Goal: Obtain resource: Download file/media

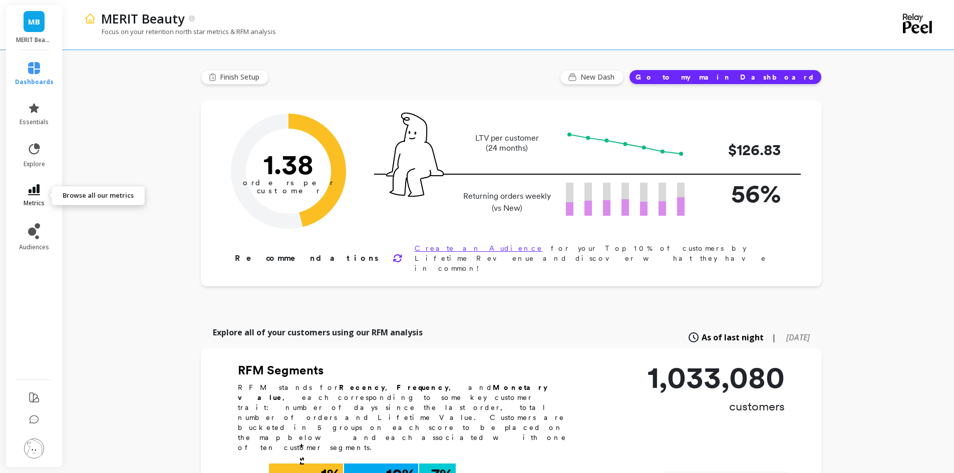
click at [27, 198] on link "metrics" at bounding box center [34, 195] width 39 height 23
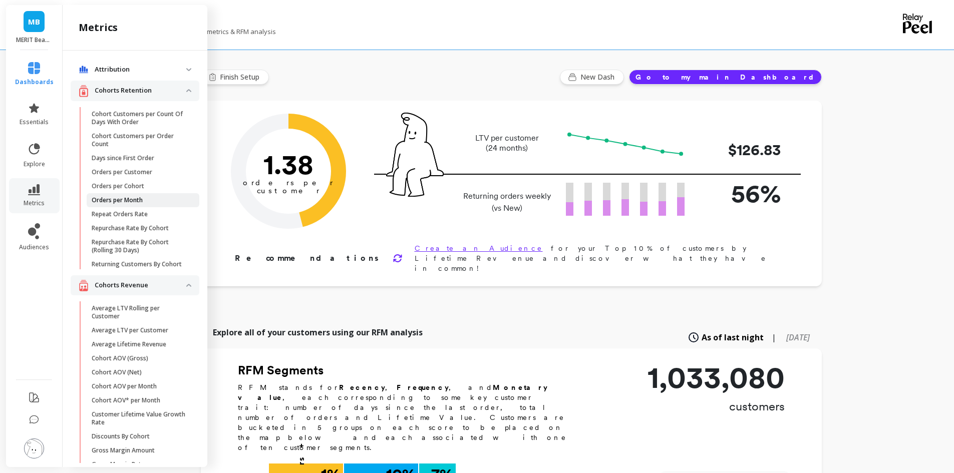
click at [129, 196] on p "Orders per Month" at bounding box center [117, 200] width 51 height 8
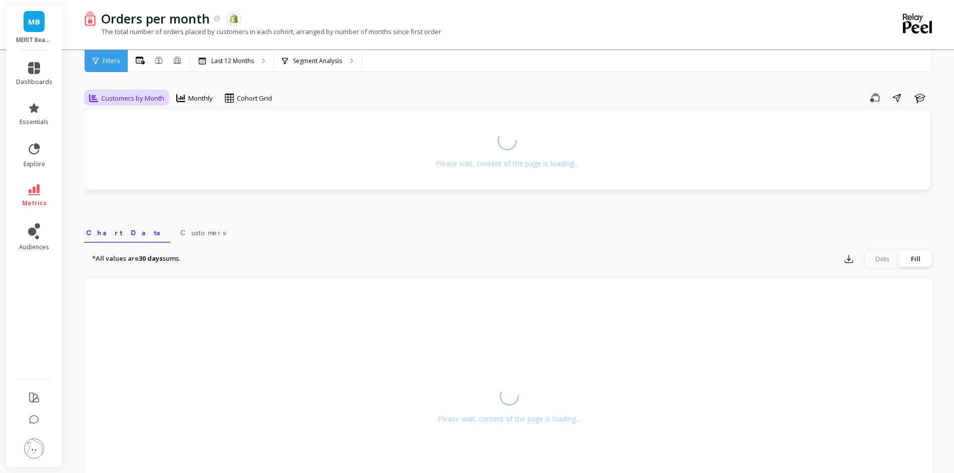
click at [162, 100] on span "Customers by Month" at bounding box center [132, 99] width 63 height 10
click at [128, 225] on div "Min. Order Amount" at bounding box center [121, 221] width 57 height 10
click at [256, 49] on div "Orders per month The data you are viewing comes from: Shopify The total number …" at bounding box center [468, 25] width 768 height 50
click at [250, 70] on div "Last 12 Months" at bounding box center [231, 61] width 83 height 22
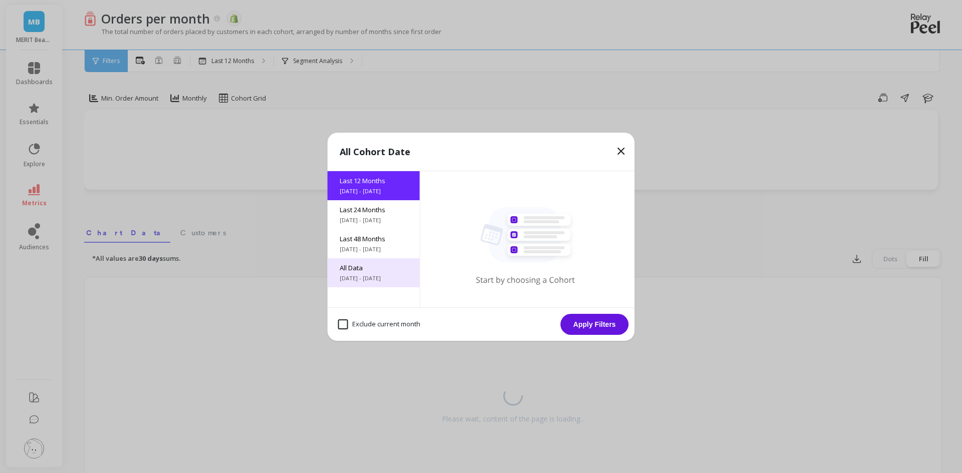
click at [380, 279] on span "6/3/2017 - 10/3/2025" at bounding box center [374, 278] width 68 height 8
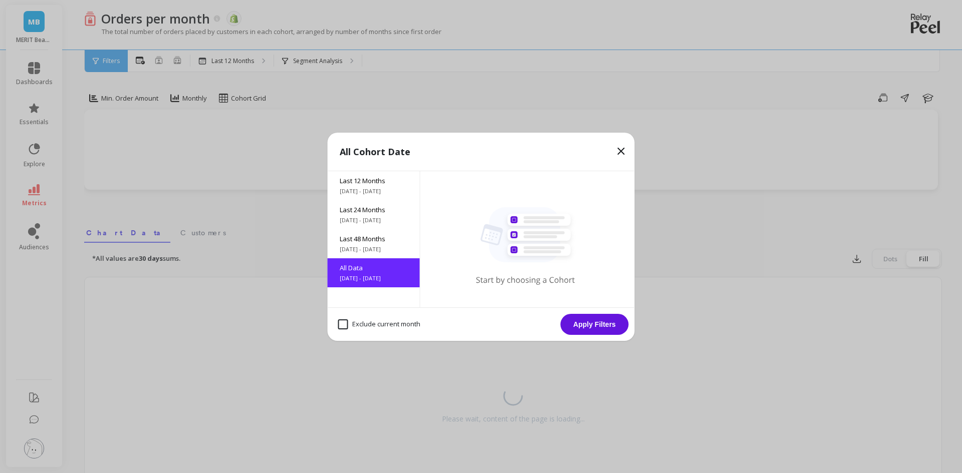
click at [361, 320] on month "Exclude current month" at bounding box center [379, 325] width 82 height 10
checkbox month "true"
click at [589, 328] on button "Apply Filters" at bounding box center [594, 324] width 68 height 21
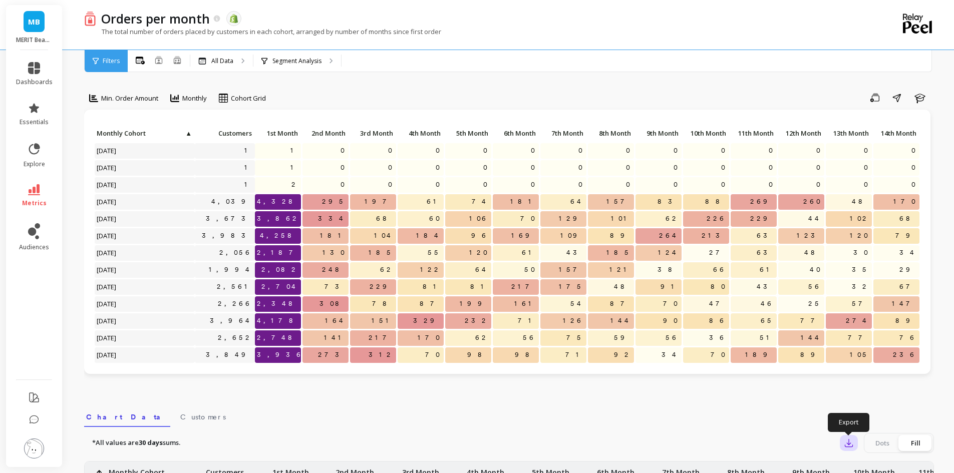
click at [847, 446] on icon "button" at bounding box center [849, 443] width 10 height 10
click at [861, 468] on span "CSV" at bounding box center [867, 471] width 15 height 10
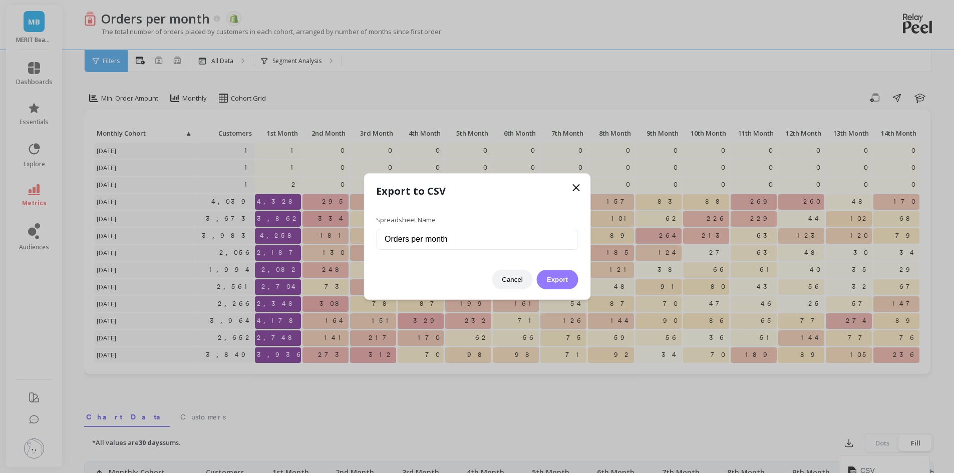
click at [564, 270] on button "Export" at bounding box center [557, 280] width 41 height 20
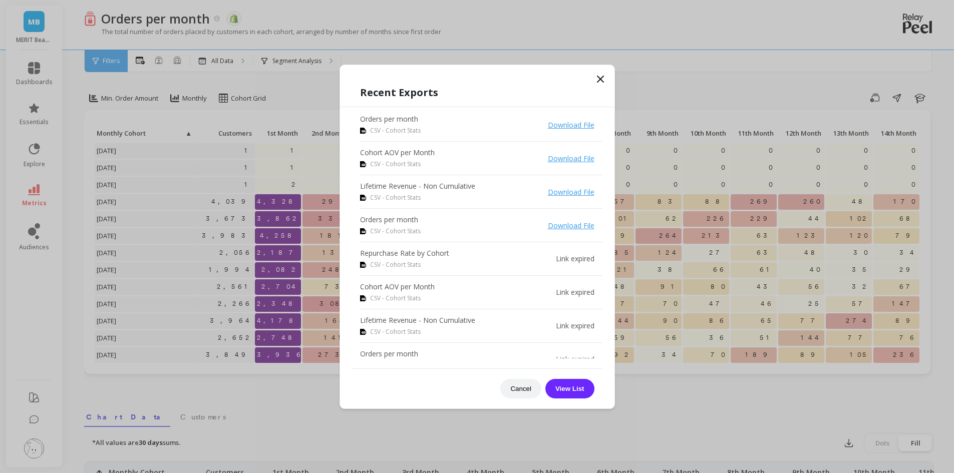
click at [598, 77] on icon at bounding box center [601, 79] width 12 height 12
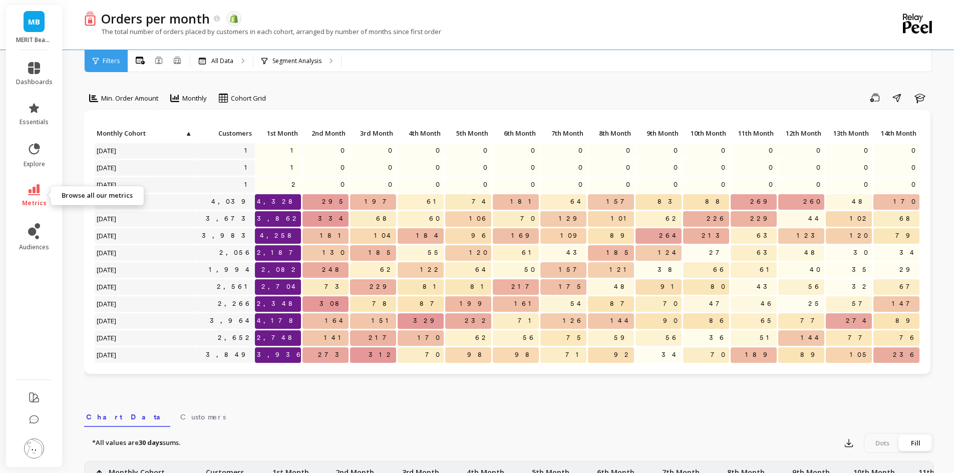
click at [42, 204] on span "metrics" at bounding box center [34, 203] width 25 height 8
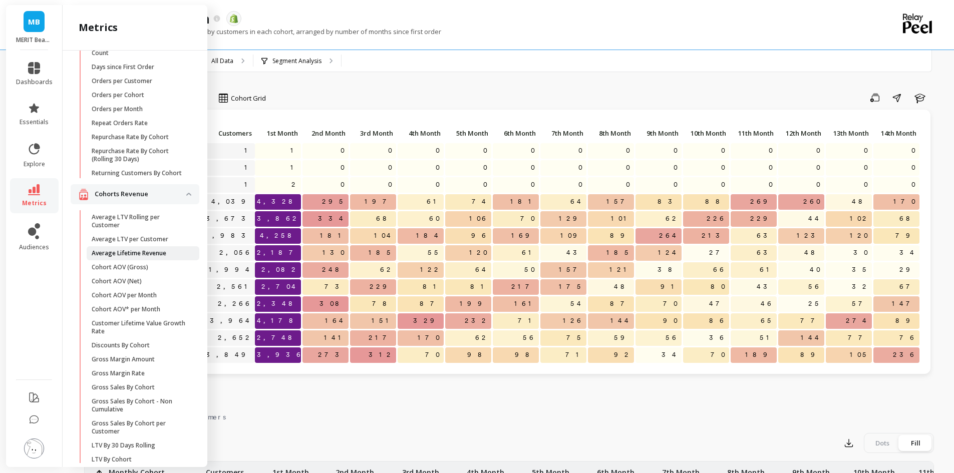
scroll to position [100, 0]
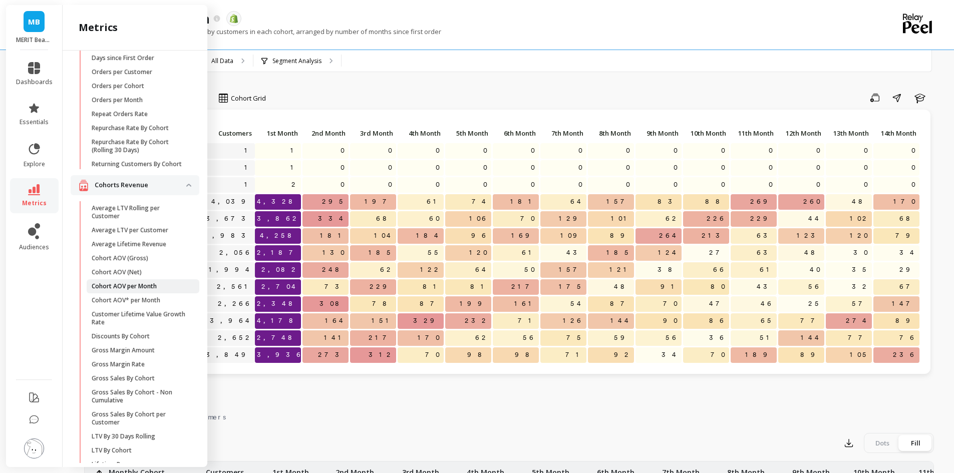
click at [104, 290] on p "Cohort AOV per Month" at bounding box center [124, 286] width 65 height 8
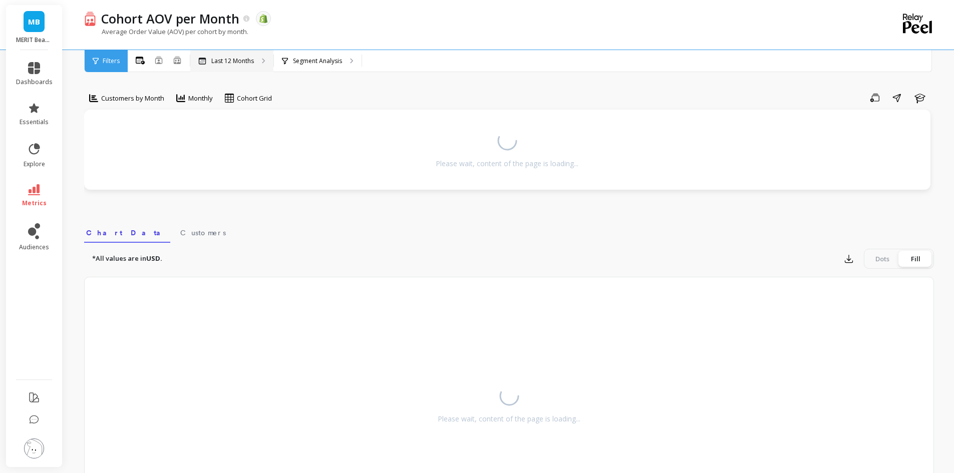
click at [252, 64] on p "Last 12 Months" at bounding box center [232, 61] width 43 height 8
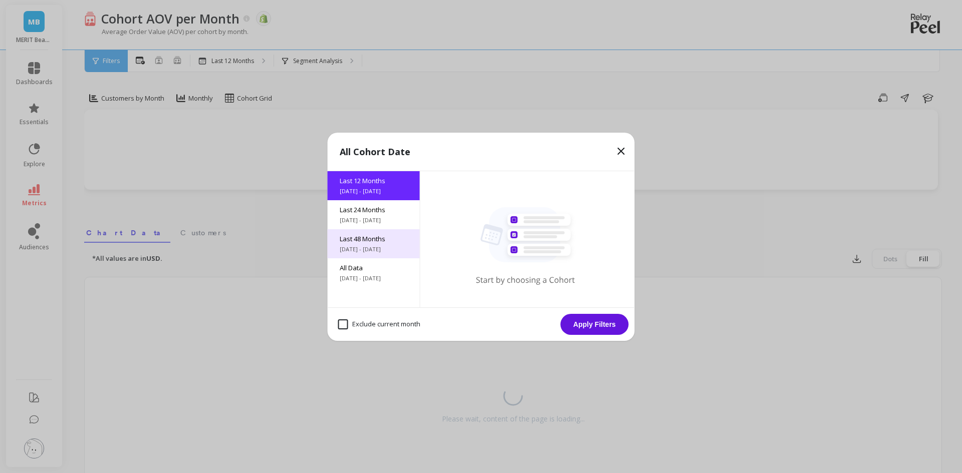
click at [352, 246] on span "10/3/2021 - 10/3/2025" at bounding box center [374, 249] width 68 height 8
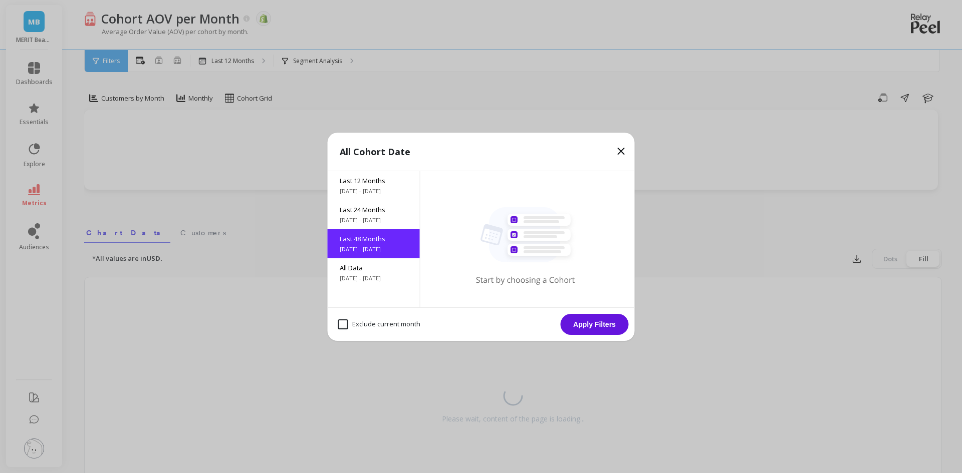
click at [361, 328] on month "Exclude current month" at bounding box center [379, 325] width 82 height 10
checkbox month "true"
click at [361, 184] on span "Last 12 Months" at bounding box center [374, 180] width 68 height 9
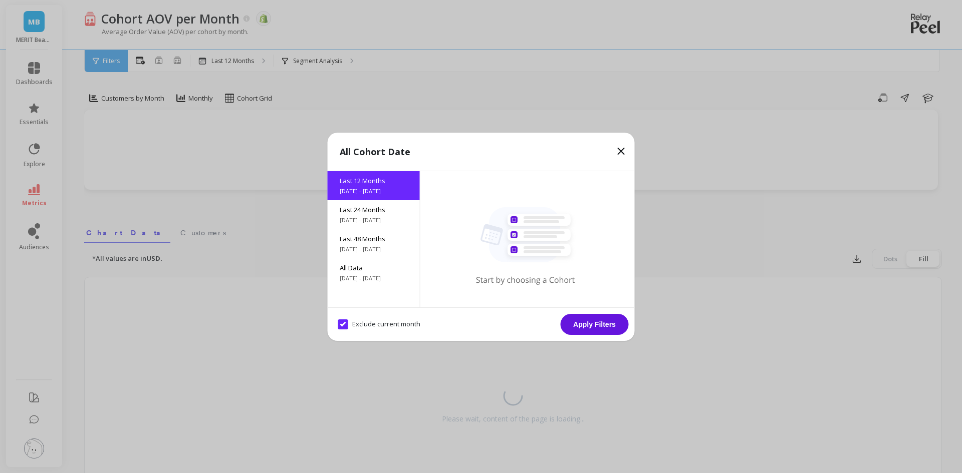
click at [581, 327] on button "Apply Filters" at bounding box center [594, 324] width 68 height 21
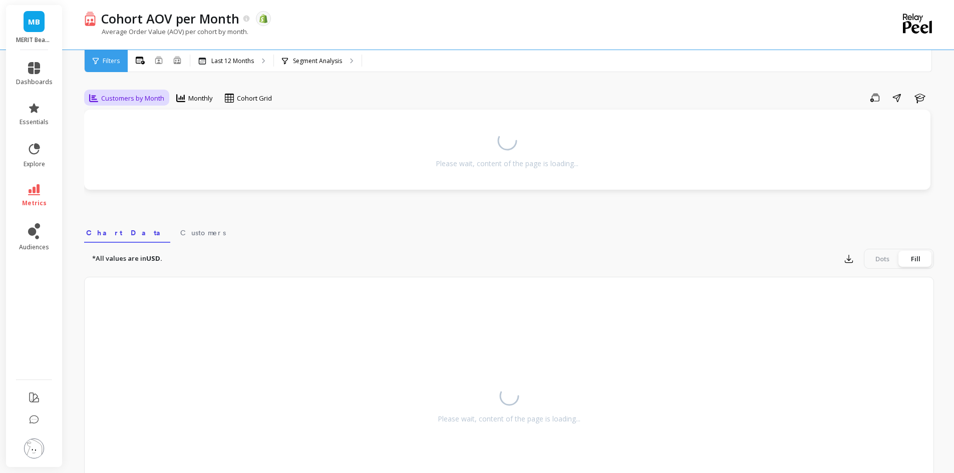
click at [141, 102] on span "Customers by Month" at bounding box center [132, 99] width 63 height 10
click at [124, 225] on div "Min. Order Amount" at bounding box center [121, 221] width 57 height 10
click at [228, 60] on p "Last 12 Months" at bounding box center [232, 61] width 43 height 8
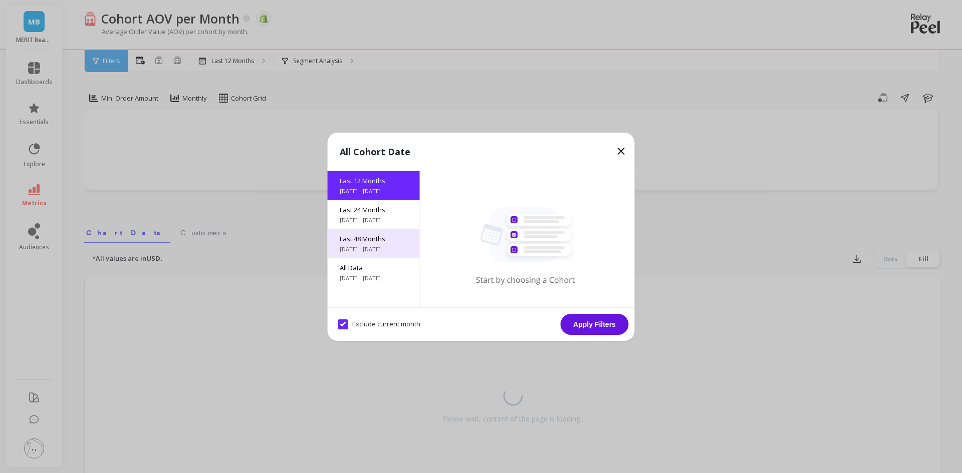
click at [362, 235] on span "Last 48 Months" at bounding box center [374, 238] width 68 height 9
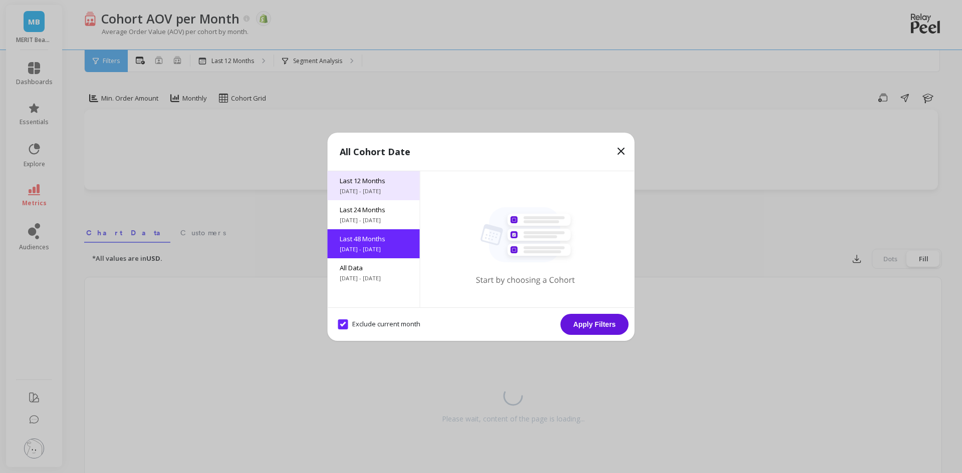
click at [359, 177] on span "Last 12 Months" at bounding box center [374, 180] width 68 height 9
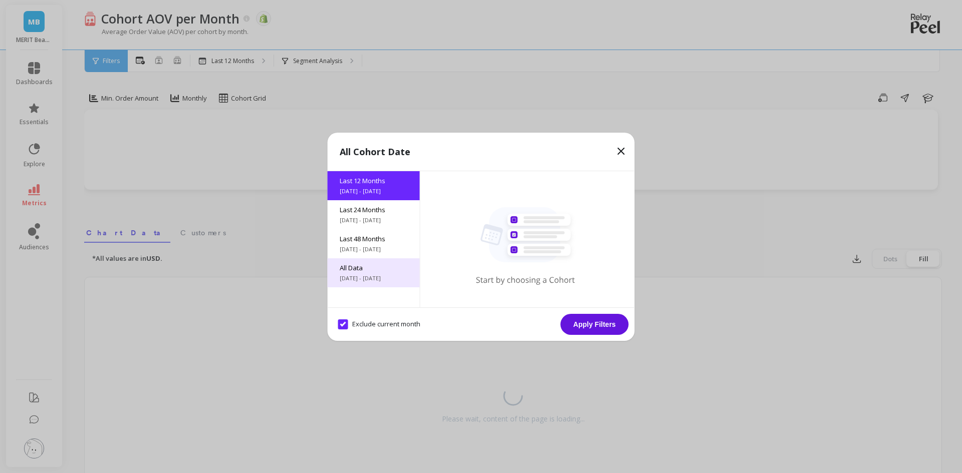
click at [349, 266] on span "All Data" at bounding box center [374, 267] width 68 height 9
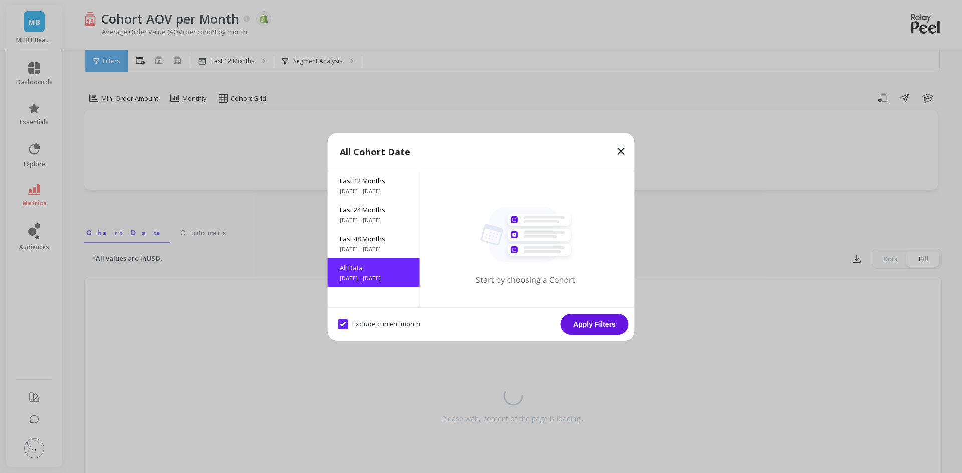
click at [602, 331] on button "Apply Filters" at bounding box center [594, 324] width 68 height 21
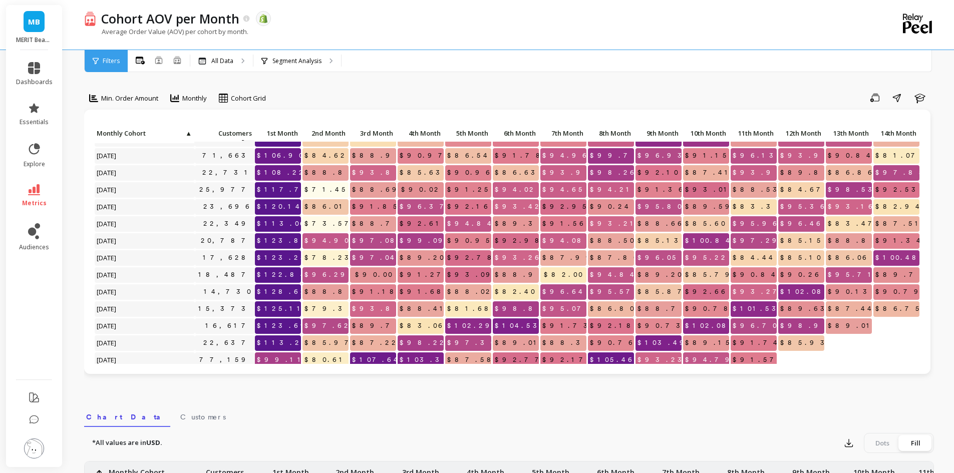
scroll to position [825, 0]
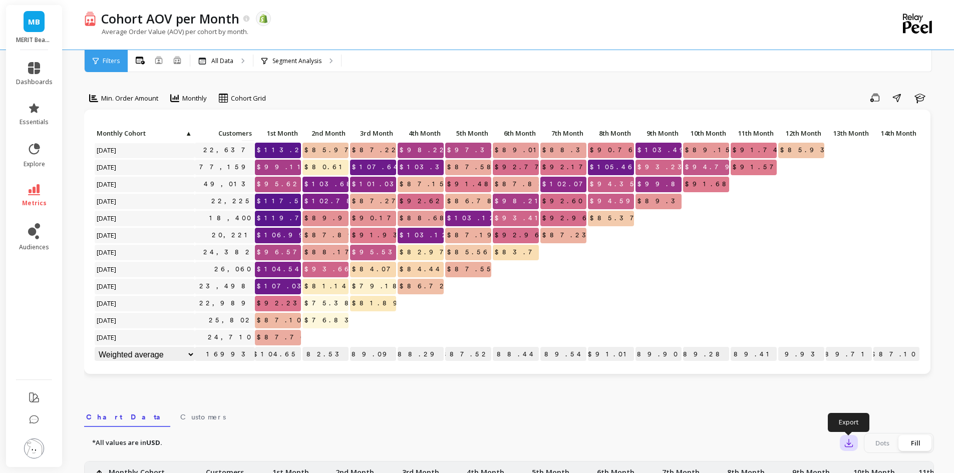
click at [851, 443] on icon "button" at bounding box center [849, 443] width 10 height 10
click at [868, 466] on span "CSV" at bounding box center [867, 471] width 15 height 10
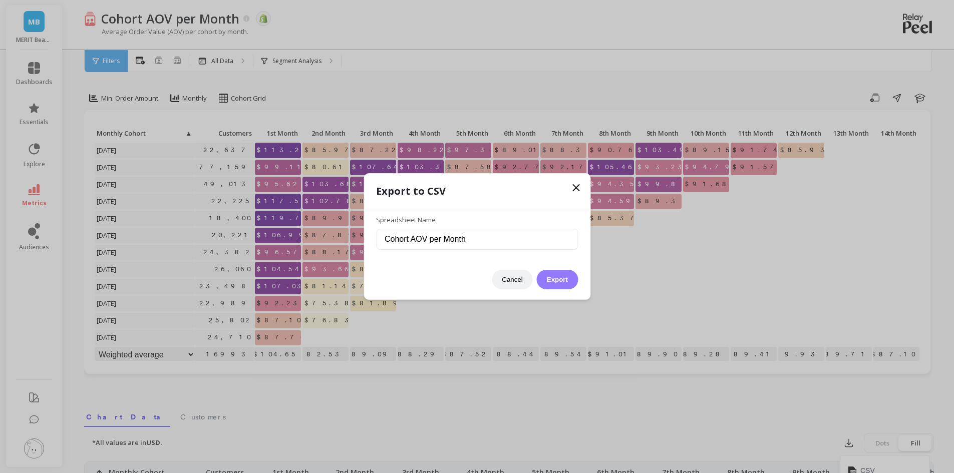
click at [569, 273] on button "Export" at bounding box center [557, 280] width 41 height 20
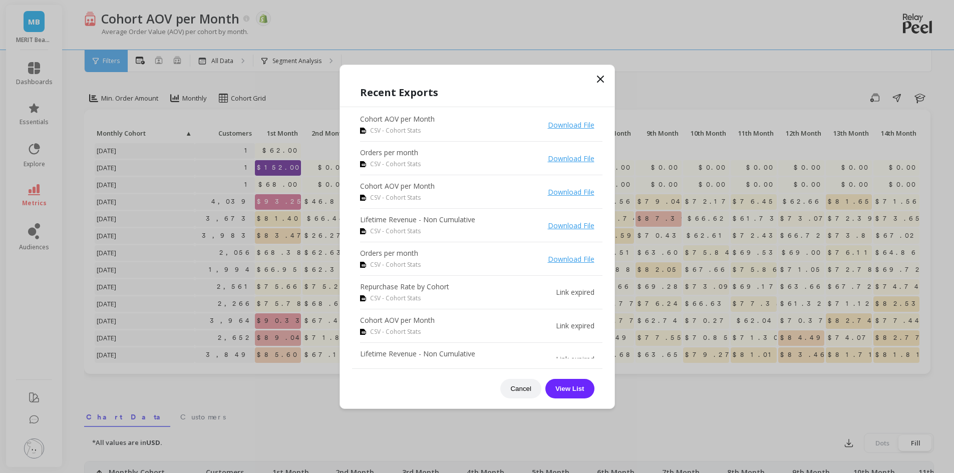
click at [602, 87] on span at bounding box center [601, 80] width 12 height 15
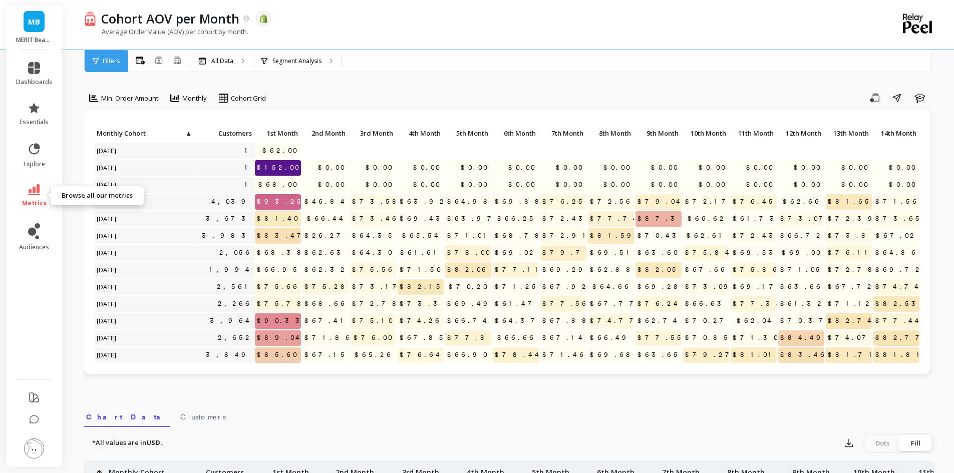
click at [33, 207] on span "metrics" at bounding box center [34, 203] width 25 height 8
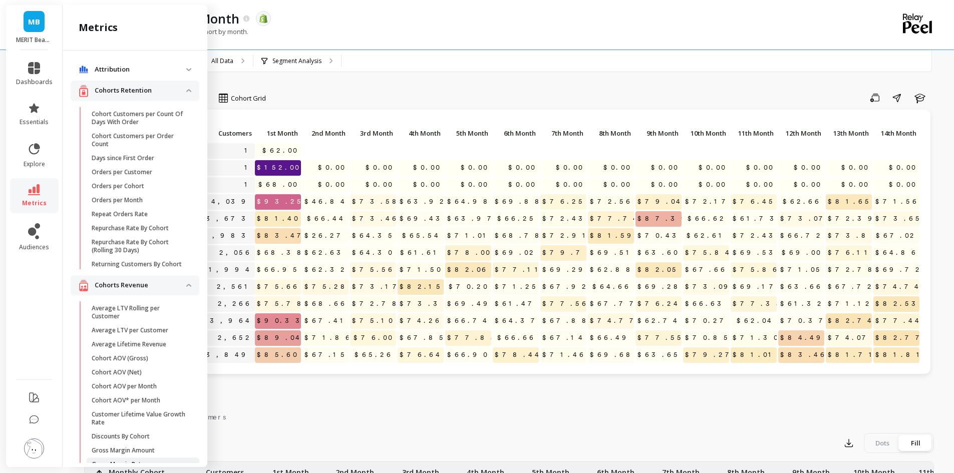
scroll to position [351, 0]
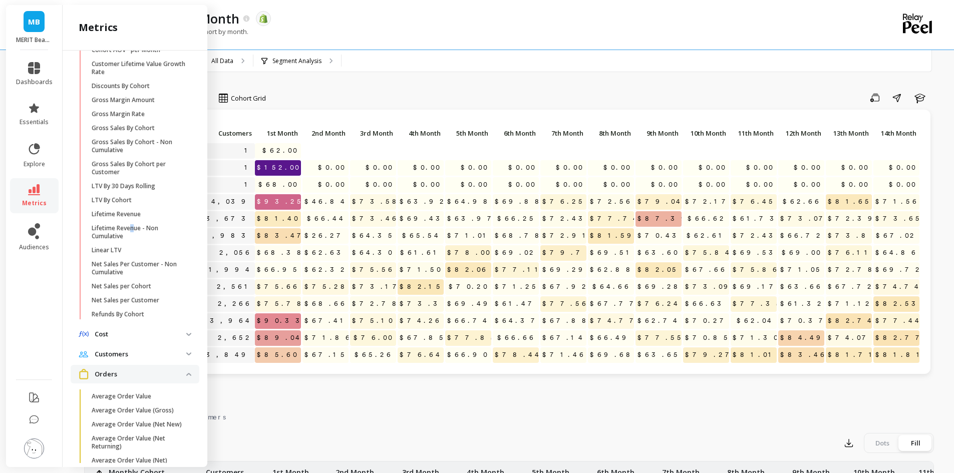
click at [133, 238] on p "Lifetime Revenue - Non Cumulative" at bounding box center [140, 232] width 96 height 16
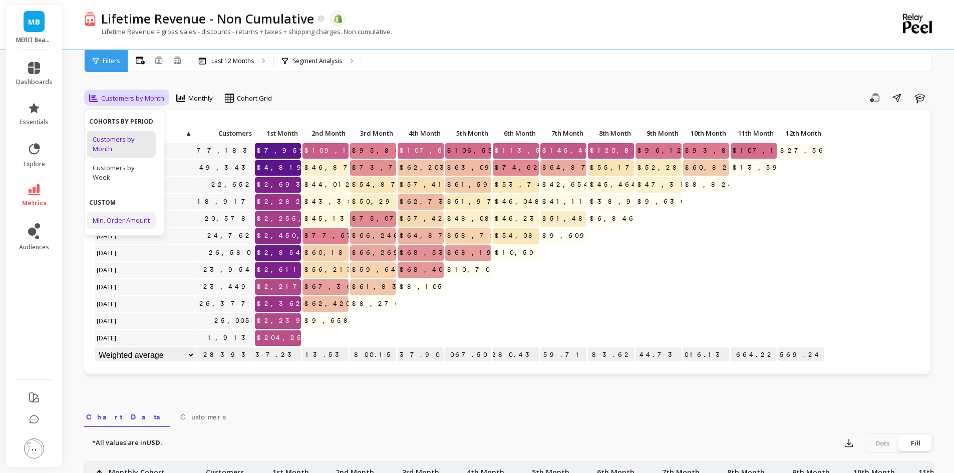
click at [123, 224] on div "Min. Order Amount" at bounding box center [121, 221] width 57 height 10
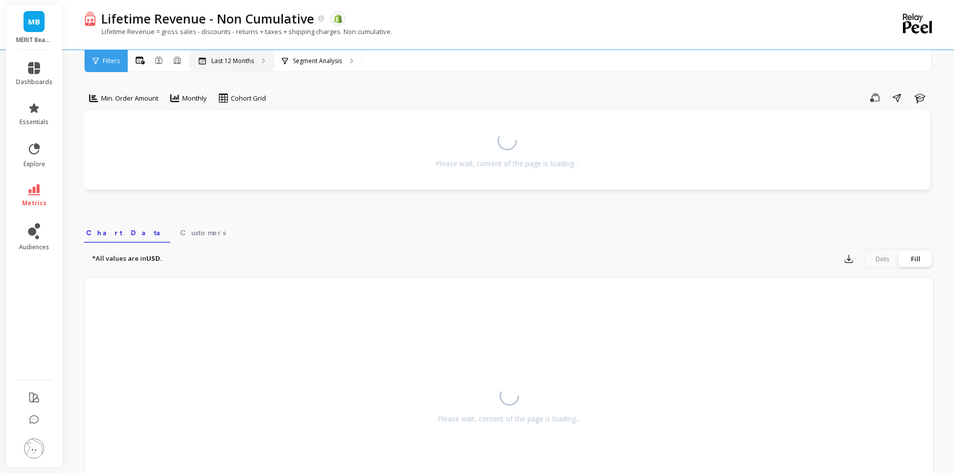
click at [241, 56] on div "Last 12 Months" at bounding box center [231, 61] width 83 height 22
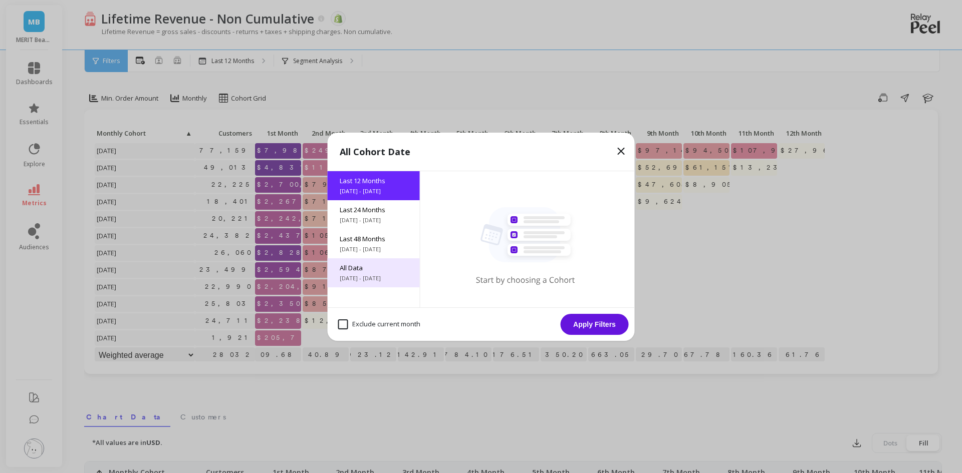
click at [369, 264] on span "All Data" at bounding box center [374, 267] width 68 height 9
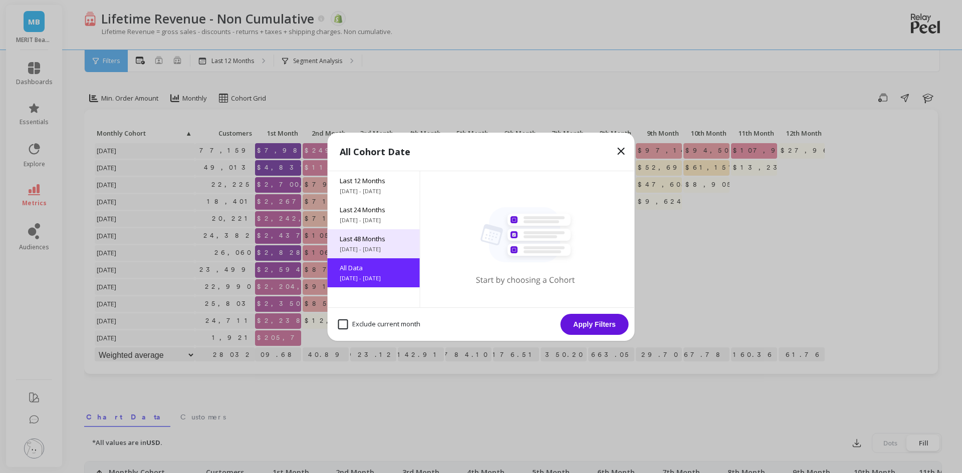
click at [366, 237] on span "Last 48 Months" at bounding box center [374, 238] width 68 height 9
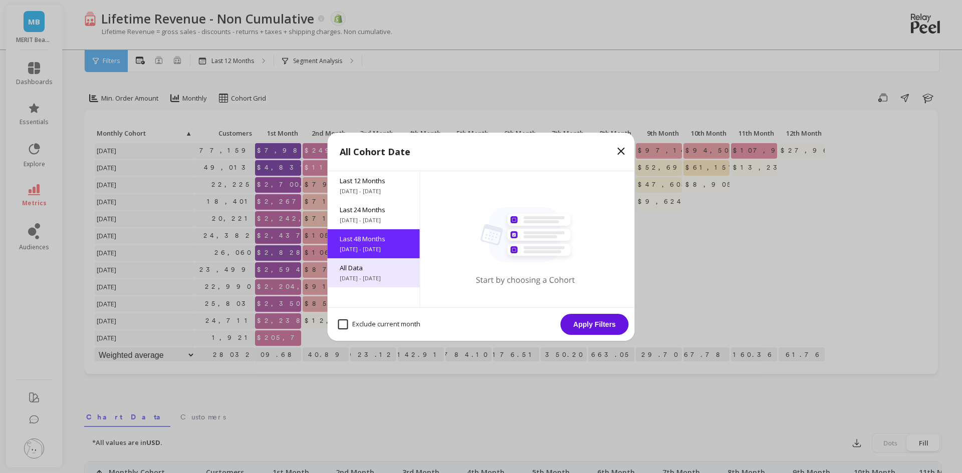
click at [357, 272] on span "All Data" at bounding box center [374, 267] width 68 height 9
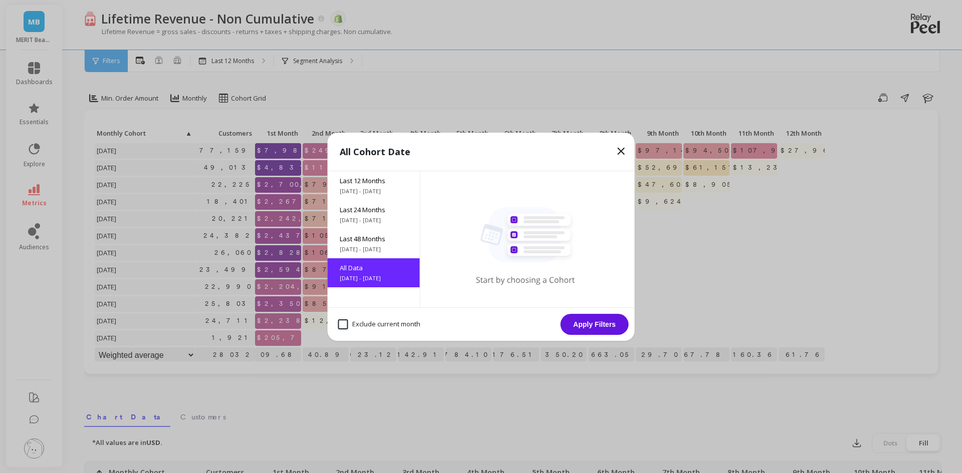
click at [364, 328] on month "Exclude current month" at bounding box center [379, 325] width 82 height 10
checkbox month "true"
click at [613, 320] on button "Apply Filters" at bounding box center [594, 324] width 68 height 21
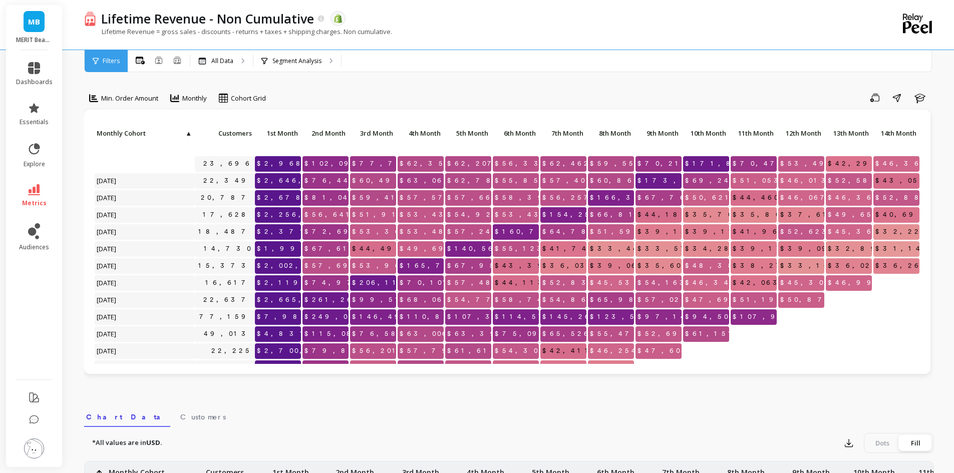
scroll to position [808, 0]
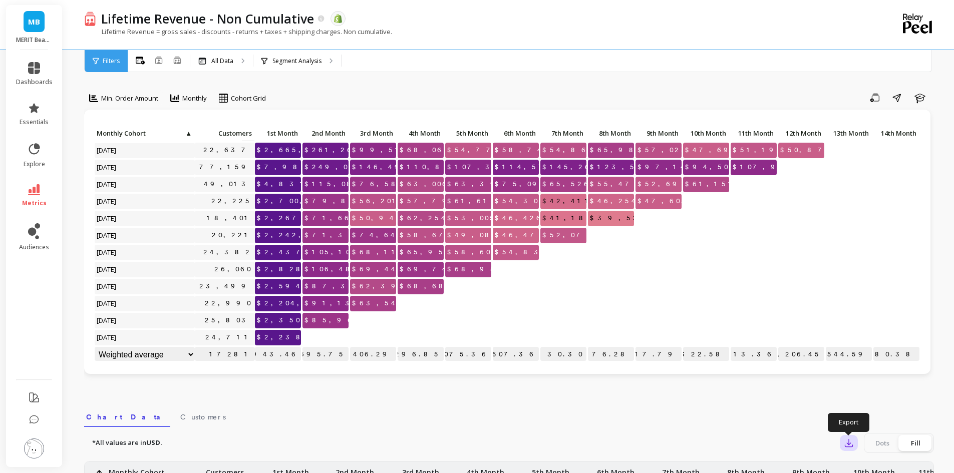
click at [851, 445] on icon "button" at bounding box center [849, 443] width 10 height 10
click at [872, 469] on span "CSV" at bounding box center [867, 471] width 15 height 10
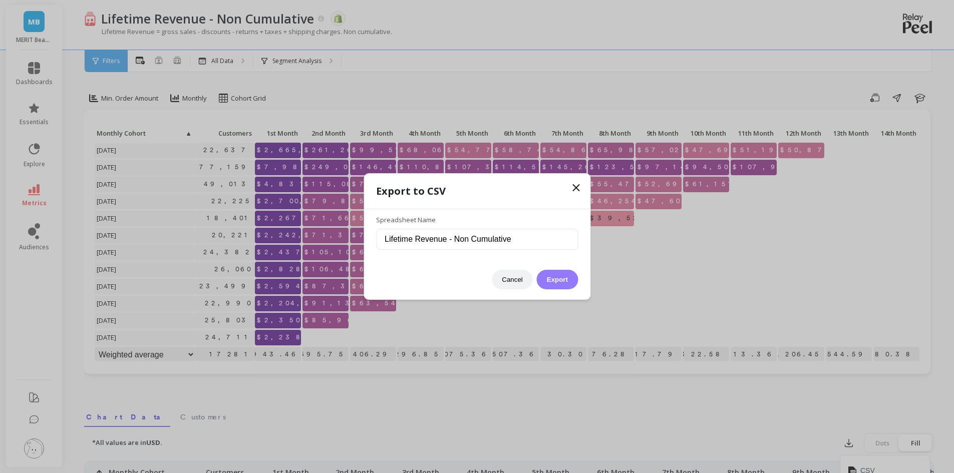
click at [566, 282] on button "Export" at bounding box center [557, 280] width 41 height 20
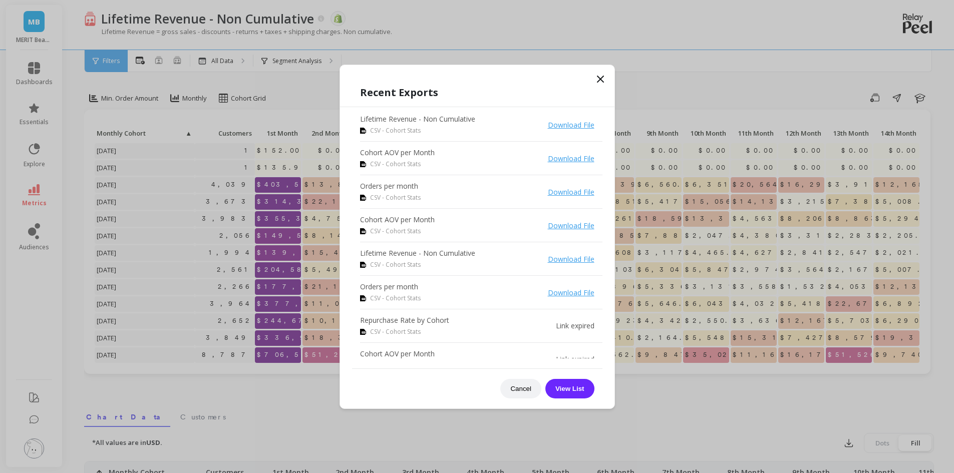
click at [602, 84] on icon at bounding box center [601, 79] width 12 height 12
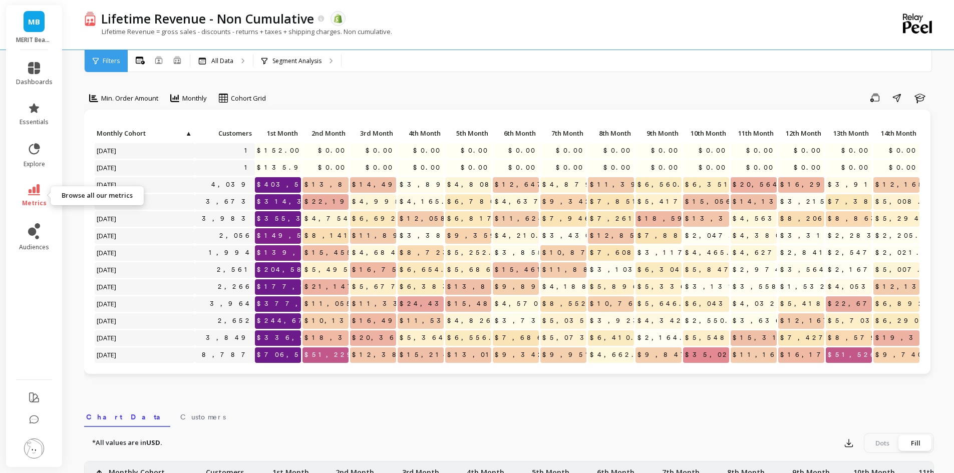
click at [34, 206] on span "metrics" at bounding box center [34, 203] width 25 height 8
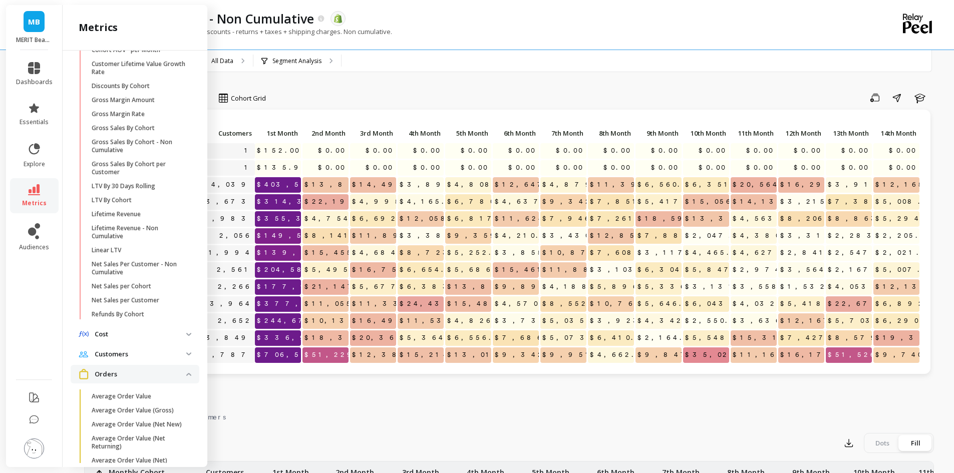
scroll to position [0, 0]
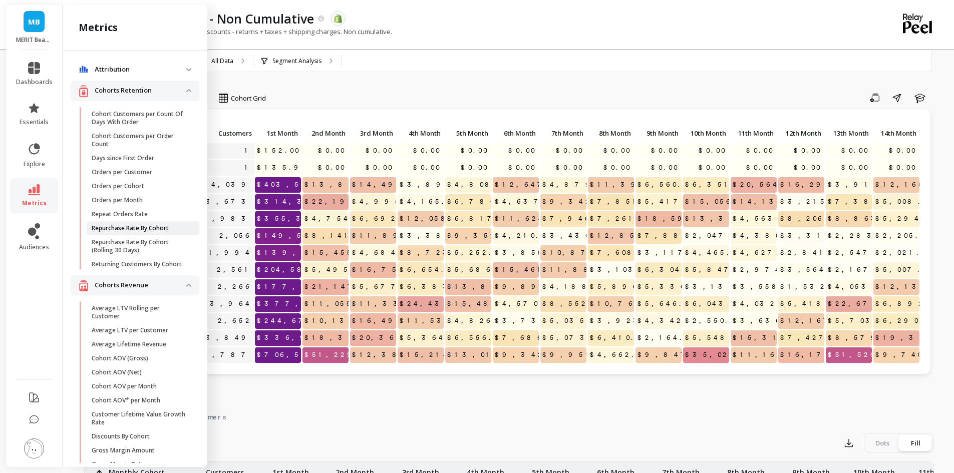
click at [138, 223] on link "Repurchase Rate By Cohort" at bounding box center [143, 228] width 113 height 14
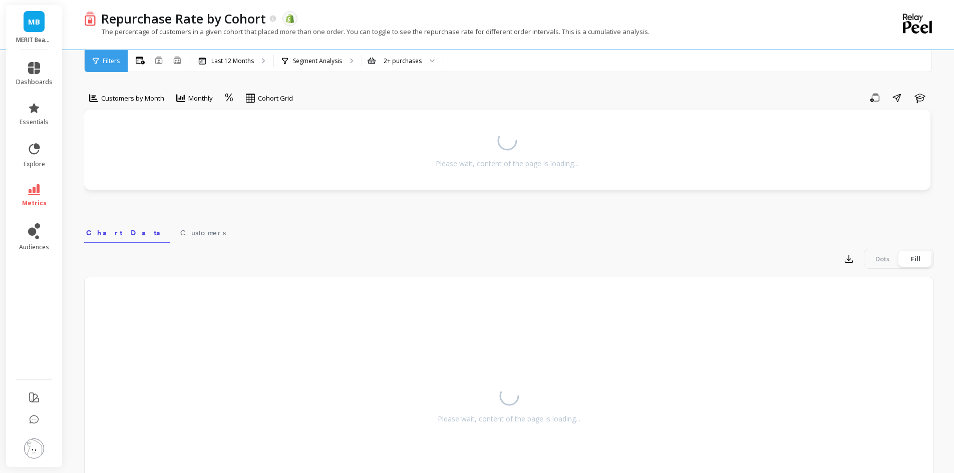
click at [236, 74] on div "option Min. Order Amount, selected. Customers by Month Monthly Cohort Grid Save…" at bounding box center [509, 297] width 850 height 514
click at [232, 65] on div "Last 12 Months" at bounding box center [231, 61] width 83 height 22
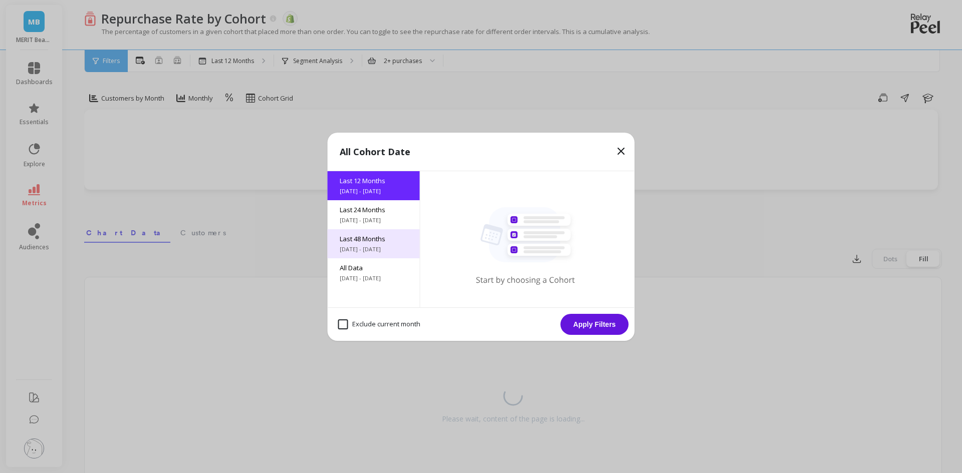
click at [373, 244] on div "Last 48 Months 10/3/2021 - 10/3/2025" at bounding box center [374, 243] width 92 height 29
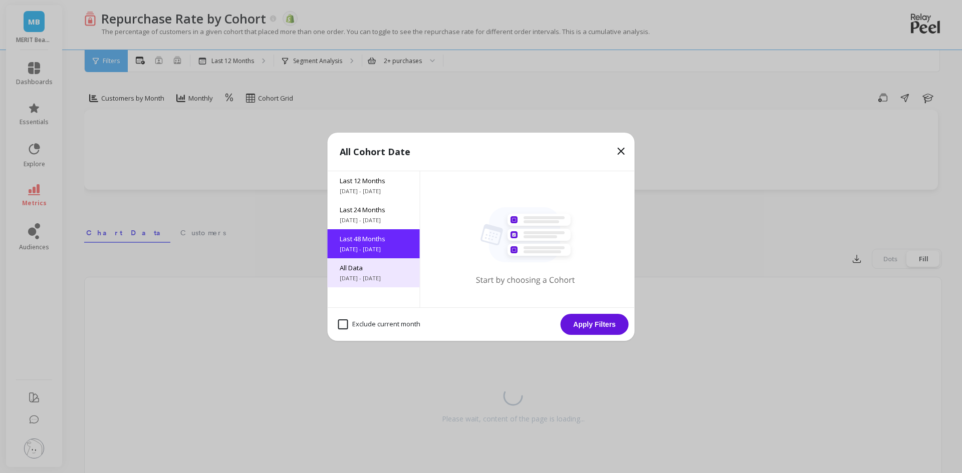
click at [375, 270] on span "All Data" at bounding box center [374, 267] width 68 height 9
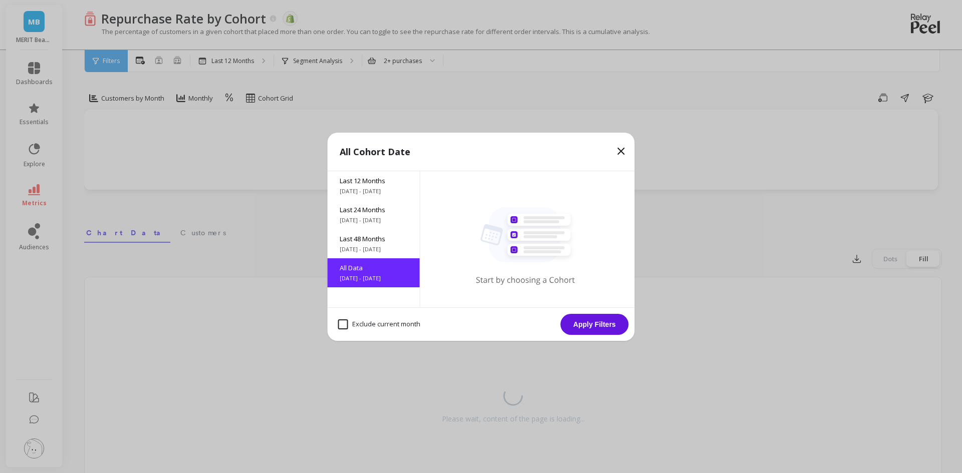
click at [341, 330] on div "Exclude current month" at bounding box center [379, 324] width 91 height 19
checkbox month "true"
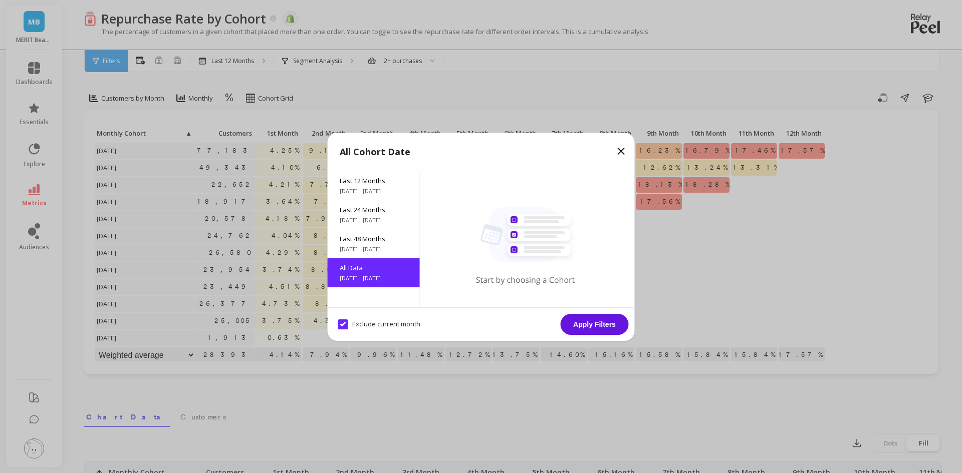
click at [610, 328] on button "Apply Filters" at bounding box center [594, 324] width 68 height 21
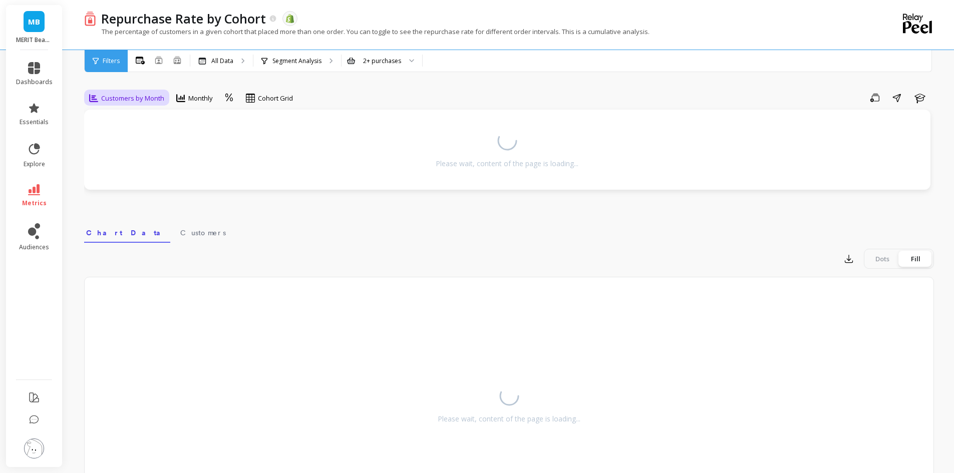
click at [126, 101] on span "Customers by Month" at bounding box center [132, 99] width 63 height 10
click at [133, 221] on div "Min. Order Amount" at bounding box center [121, 221] width 57 height 10
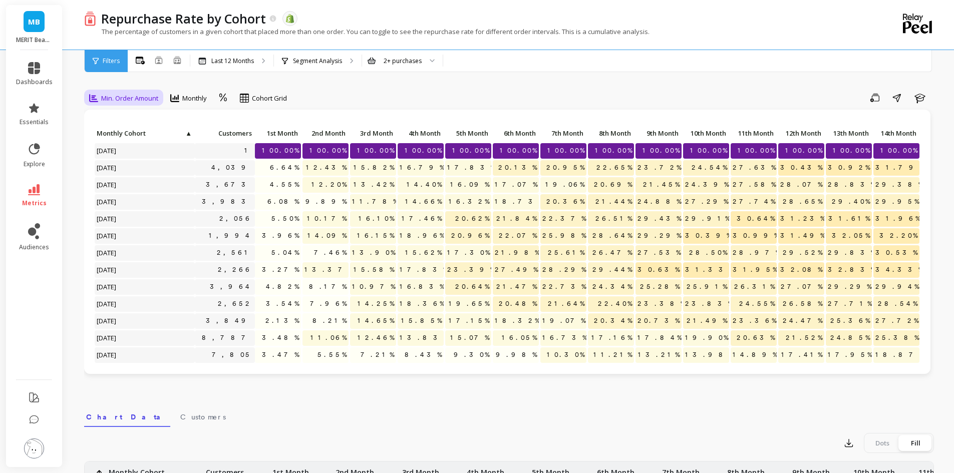
click at [147, 99] on span "Min. Order Amount" at bounding box center [129, 99] width 57 height 10
click at [128, 222] on div "Min. Order Amount" at bounding box center [121, 221] width 57 height 10
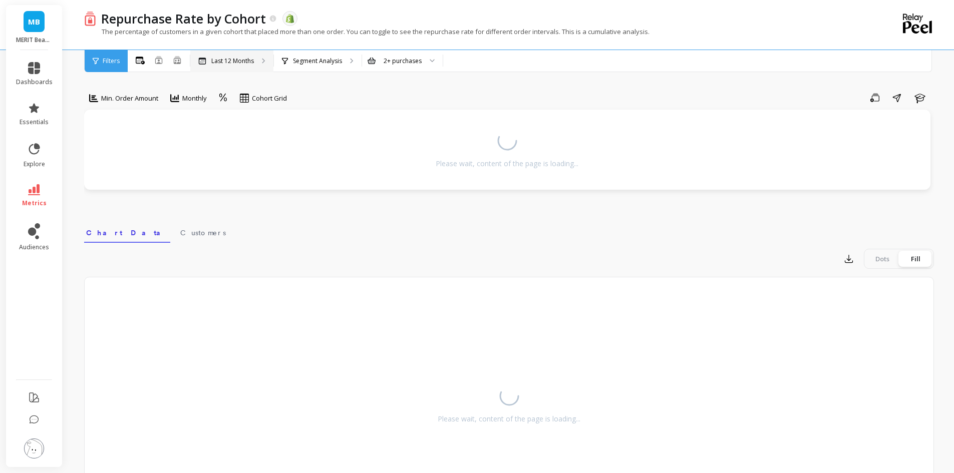
click at [240, 58] on p "Last 12 Months" at bounding box center [232, 61] width 43 height 8
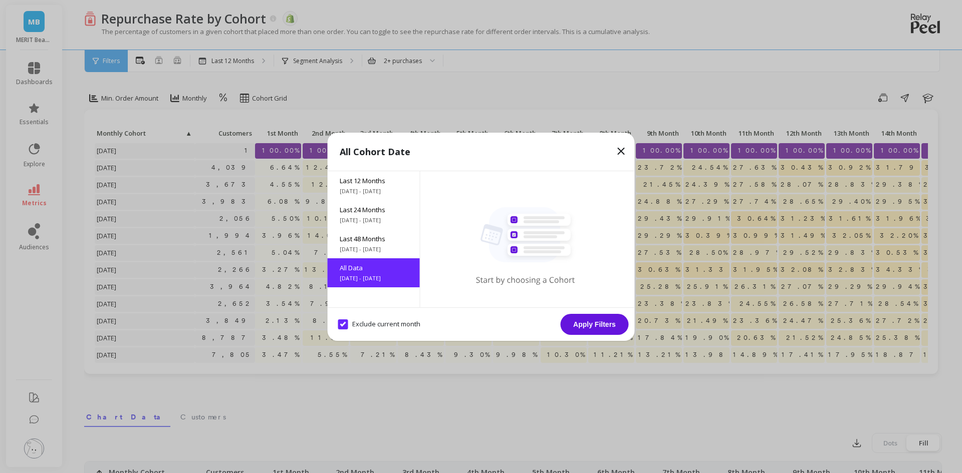
click at [583, 326] on button "Apply Filters" at bounding box center [594, 324] width 68 height 21
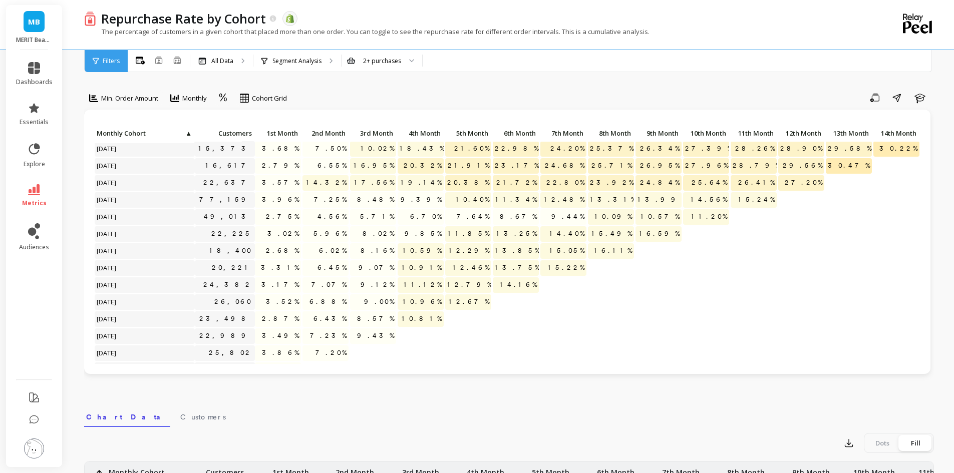
scroll to position [791, 0]
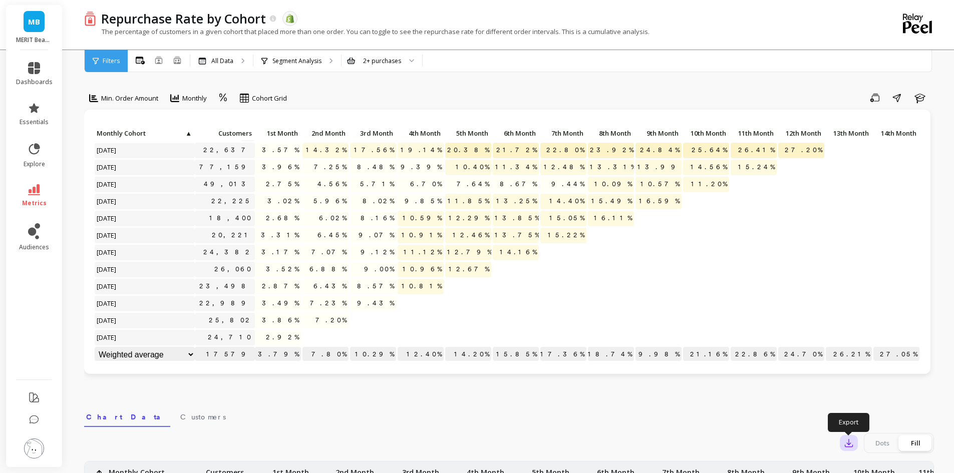
click at [850, 447] on icon "button" at bounding box center [849, 444] width 8 height 8
click at [861, 464] on button "CSV" at bounding box center [884, 471] width 89 height 18
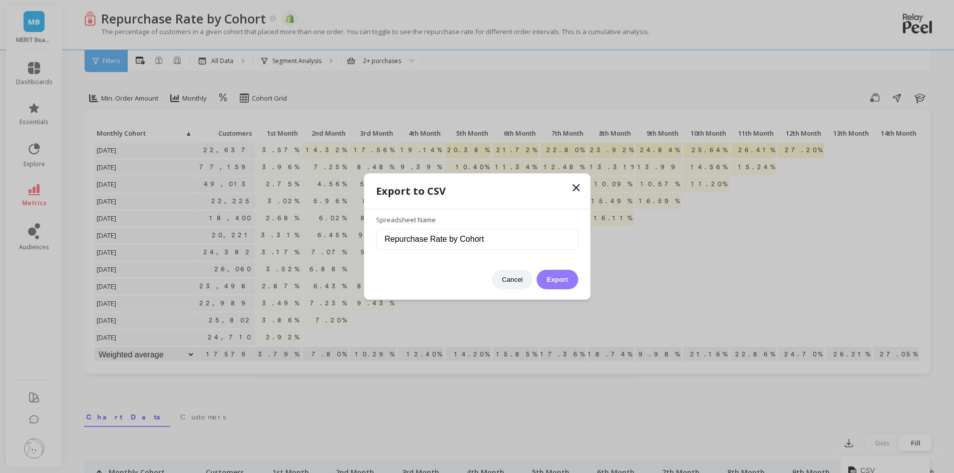
click at [555, 274] on button "Export" at bounding box center [557, 280] width 41 height 20
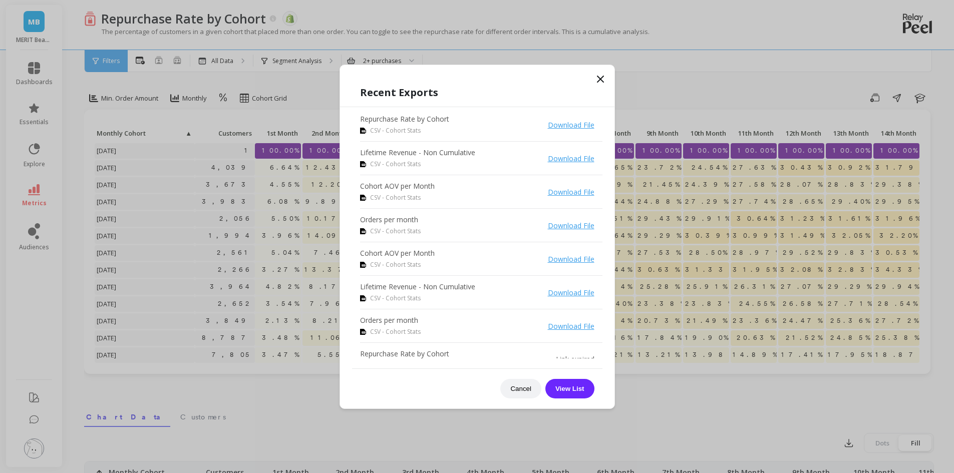
click at [556, 127] on link "Download File" at bounding box center [571, 125] width 47 height 10
click at [601, 77] on icon at bounding box center [601, 79] width 12 height 12
